Goal: Find specific page/section: Find specific page/section

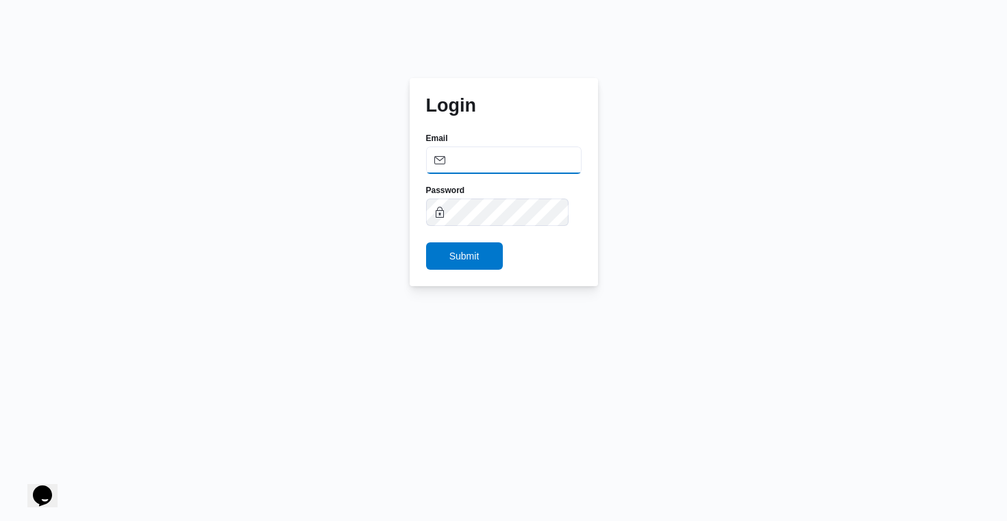
click at [471, 162] on input "Email" at bounding box center [504, 160] width 156 height 27
paste input "[PERSON_NAME][EMAIL_ADDRESS][PERSON_NAME][DOMAIN_NAME]"
type input "[PERSON_NAME][EMAIL_ADDRESS][PERSON_NAME][DOMAIN_NAME]"
click at [496, 253] on span "Submit" at bounding box center [464, 255] width 77 height 27
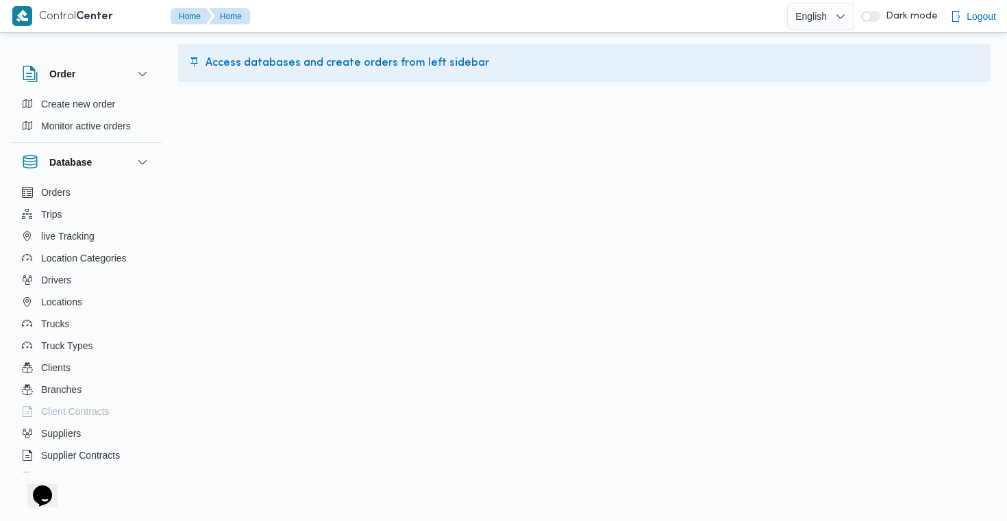
click at [599, 191] on html "Control Center Home Home English عربي Dark mode Logout Order Create new order M…" at bounding box center [503, 260] width 1007 height 521
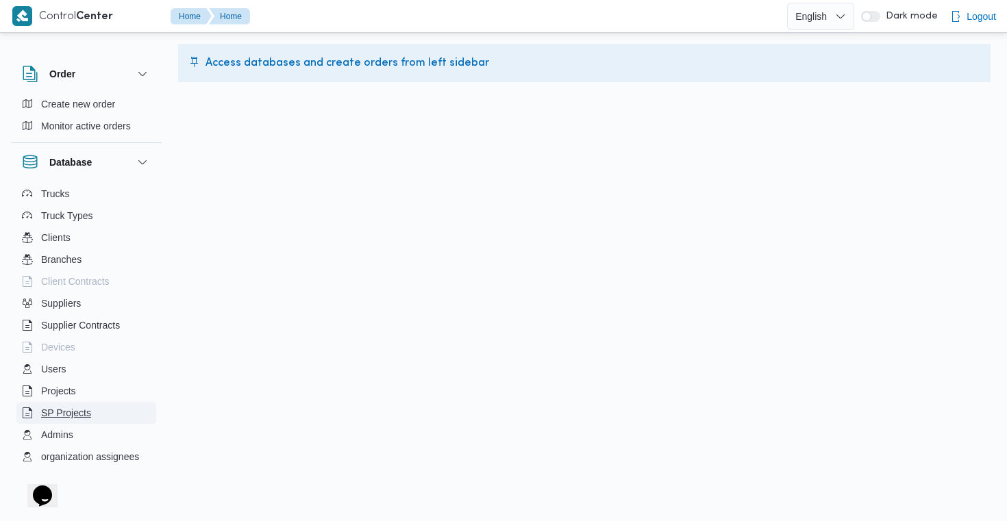
scroll to position [147, 0]
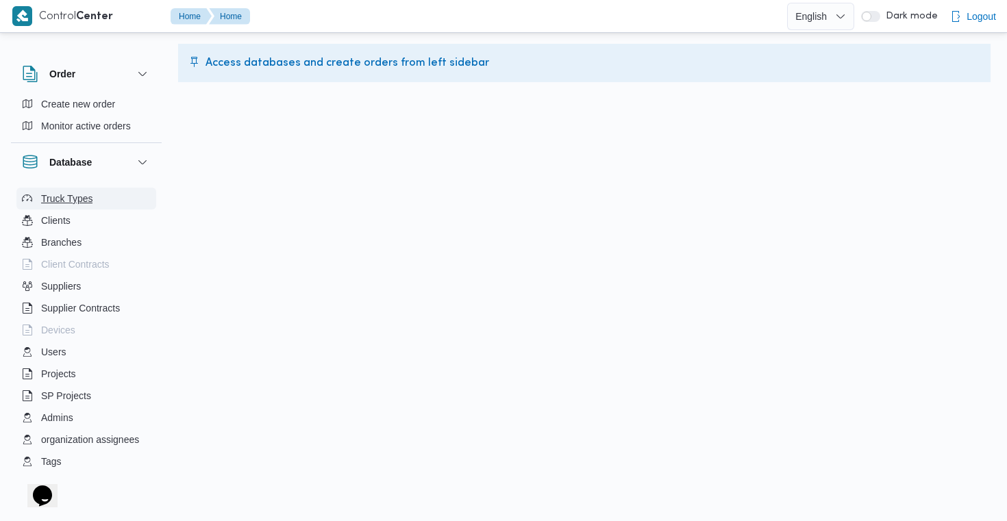
click at [71, 199] on span "Truck Types" at bounding box center [66, 198] width 51 height 16
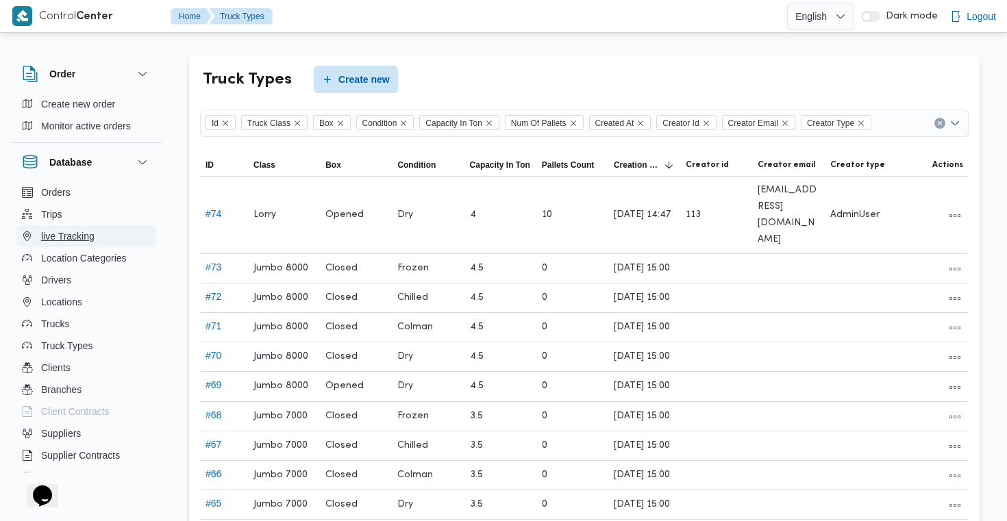
click at [69, 233] on span "live Tracking" at bounding box center [67, 236] width 53 height 16
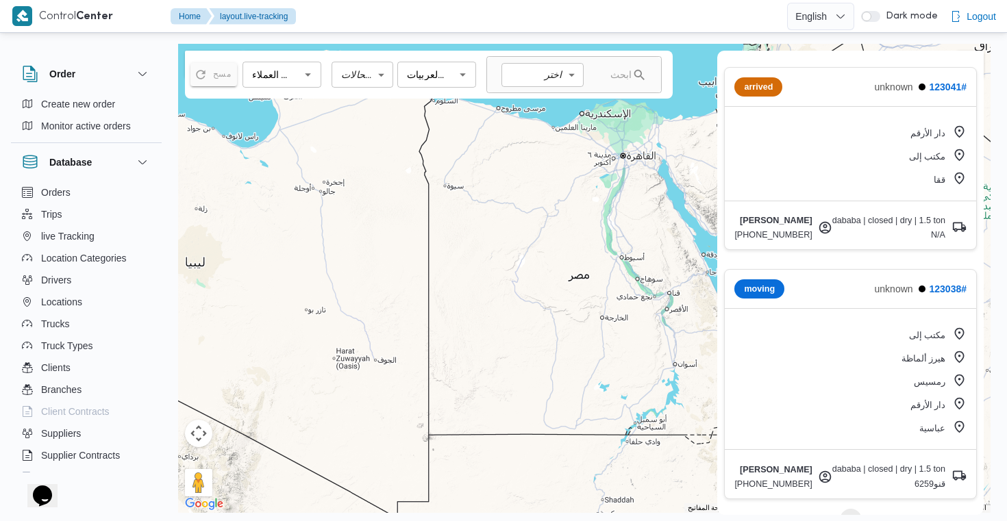
click at [945, 333] on div "مكتب إلى" at bounding box center [938, 335] width 58 height 16
click at [942, 333] on div "مكتب إلى" at bounding box center [938, 335] width 58 height 16
click at [967, 340] on div "مكتب إلى هيرز ألماظة رمسيس دار الأرقم عباسية" at bounding box center [850, 382] width 251 height 136
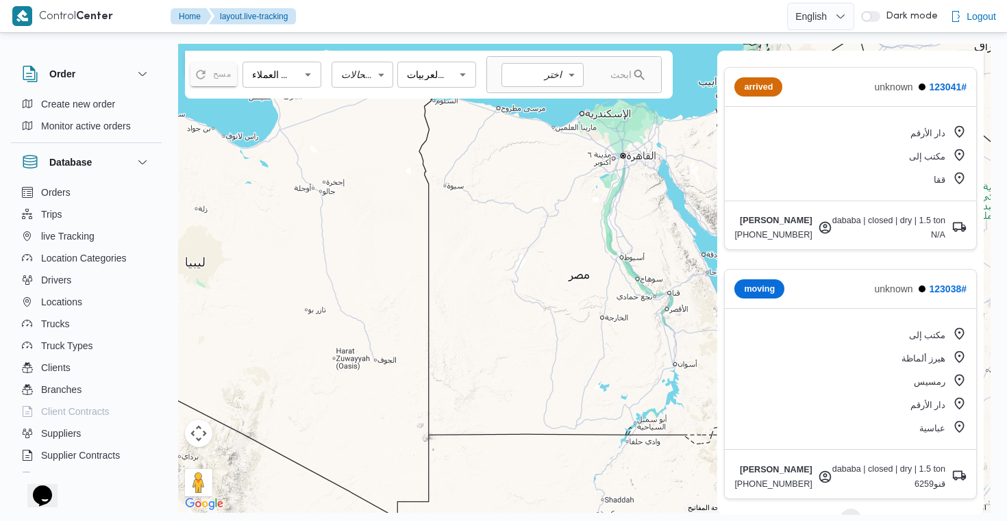
click at [958, 358] on icon "button" at bounding box center [960, 357] width 10 height 12
click at [958, 388] on icon "button" at bounding box center [959, 380] width 14 height 14
click at [958, 406] on icon "button" at bounding box center [960, 404] width 10 height 12
click at [958, 429] on icon "button" at bounding box center [959, 427] width 14 height 14
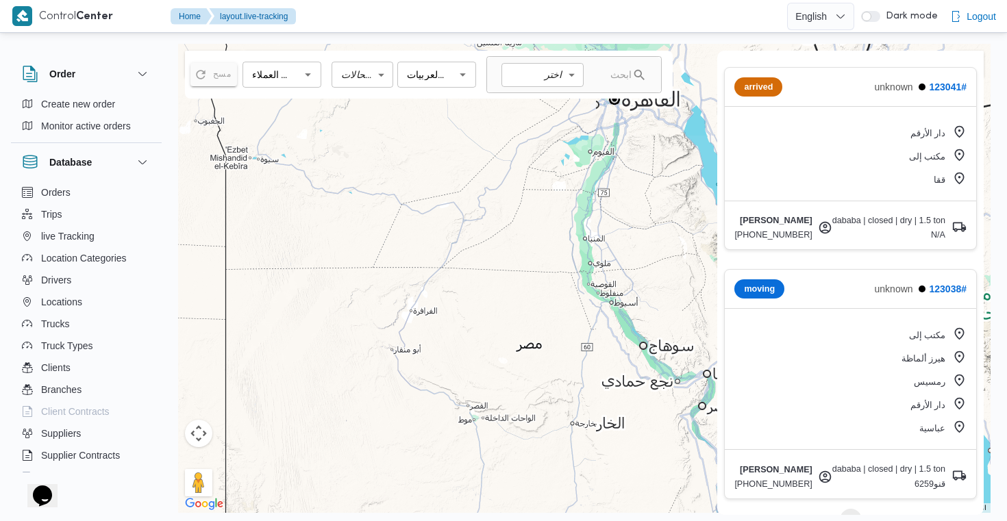
drag, startPoint x: 639, startPoint y: 195, endPoint x: 556, endPoint y: 340, distance: 167.2
click at [556, 340] on div at bounding box center [584, 278] width 812 height 469
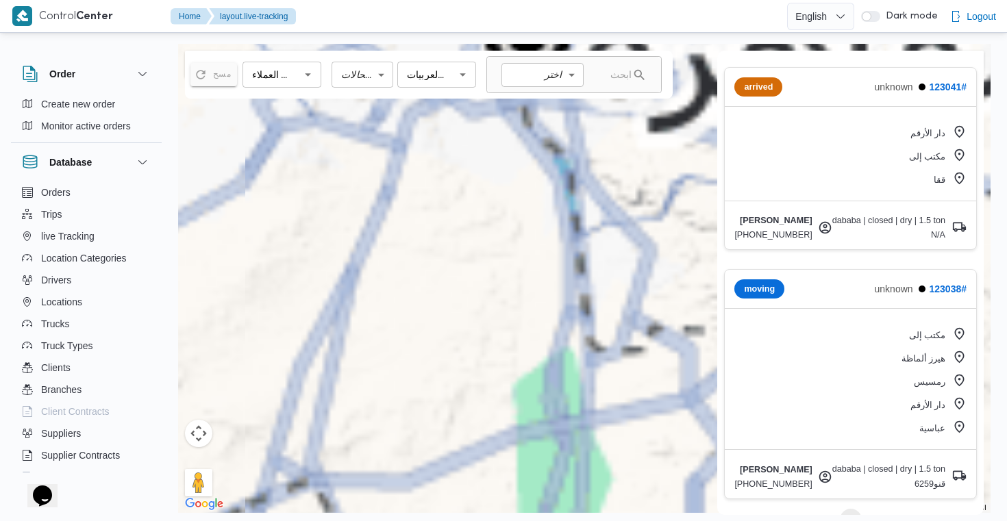
drag, startPoint x: 574, startPoint y: 203, endPoint x: 581, endPoint y: 371, distance: 167.3
click at [581, 370] on div at bounding box center [584, 278] width 812 height 469
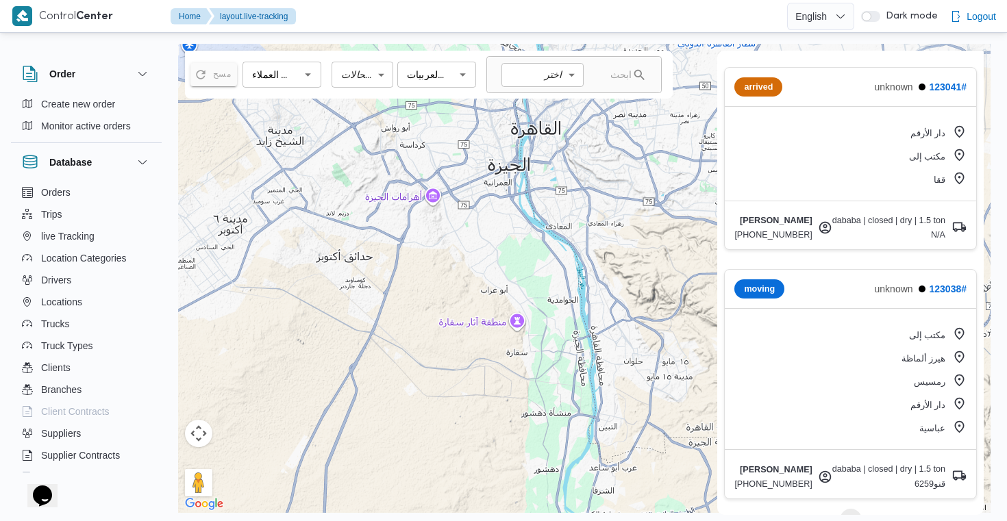
drag, startPoint x: 556, startPoint y: 208, endPoint x: 555, endPoint y: 290, distance: 82.2
click at [556, 290] on div at bounding box center [584, 278] width 812 height 469
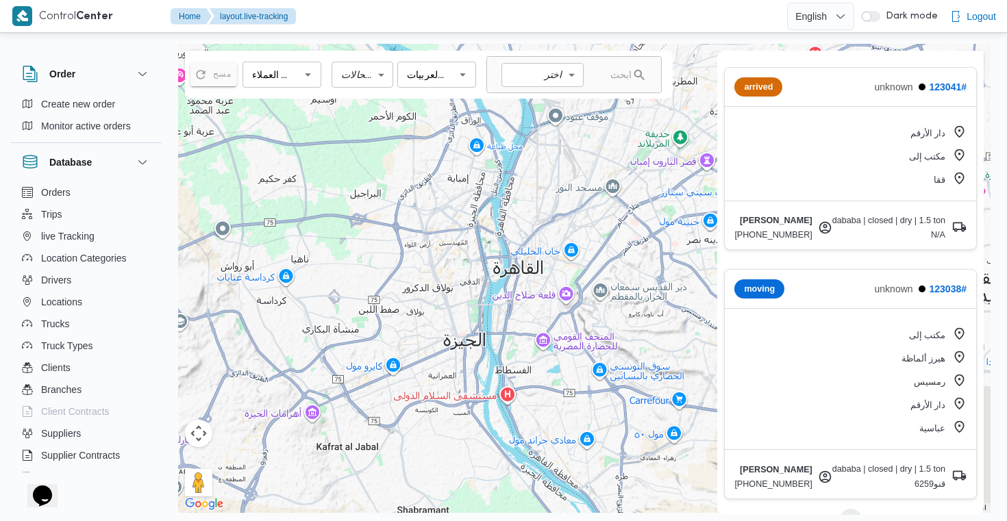
drag, startPoint x: 527, startPoint y: 198, endPoint x: 502, endPoint y: 266, distance: 72.8
click at [502, 267] on div at bounding box center [584, 278] width 812 height 469
